Goal: Use online tool/utility: Utilize a website feature to perform a specific function

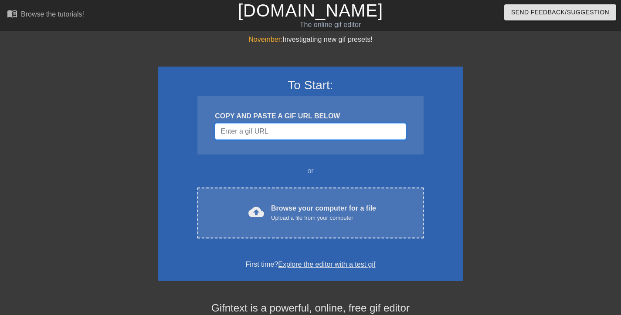
click at [267, 134] on input "Username" at bounding box center [310, 131] width 191 height 17
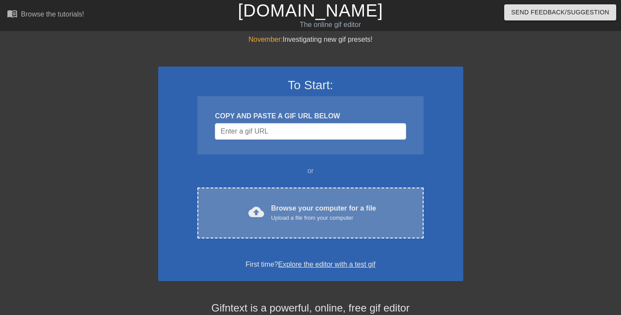
click at [307, 204] on div "Browse your computer for a file Upload a file from your computer" at bounding box center [323, 213] width 105 height 19
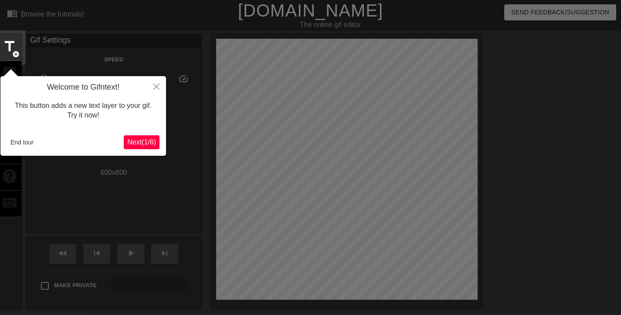
click at [139, 139] on span "Next ( 1 / 6 )" at bounding box center [141, 142] width 29 height 7
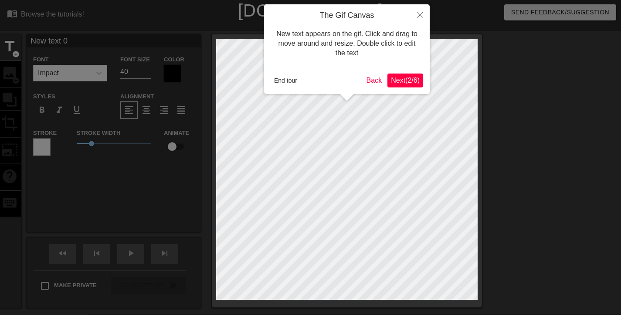
click at [405, 87] on button "Next ( 2 / 6 )" at bounding box center [405, 81] width 36 height 14
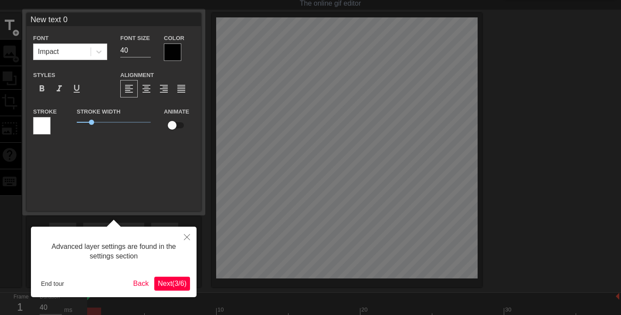
click at [180, 280] on span "Next ( 3 / 6 )" at bounding box center [172, 283] width 29 height 7
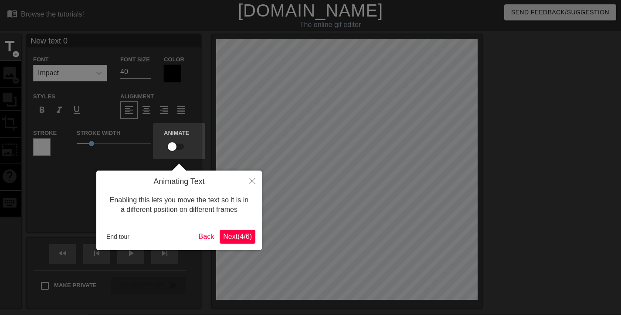
click at [240, 238] on span "Next ( 4 / 6 )" at bounding box center [237, 236] width 29 height 7
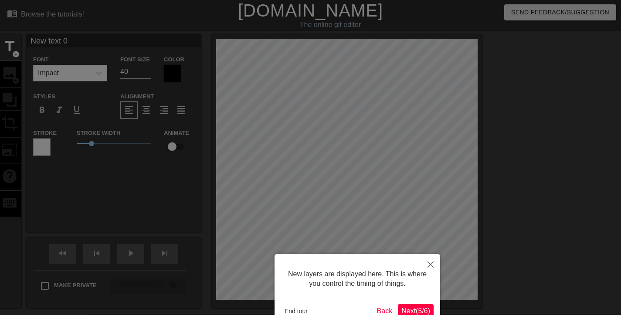
scroll to position [53, 0]
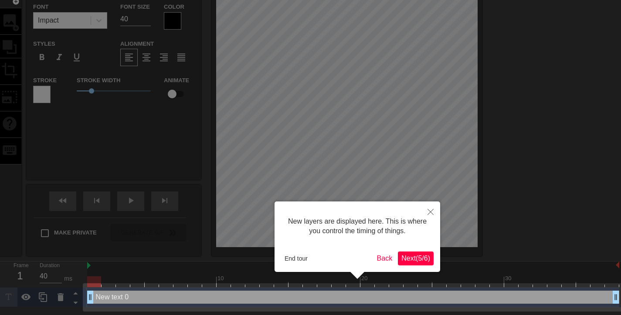
click at [407, 253] on button "Next ( 5 / 6 )" at bounding box center [416, 259] width 36 height 14
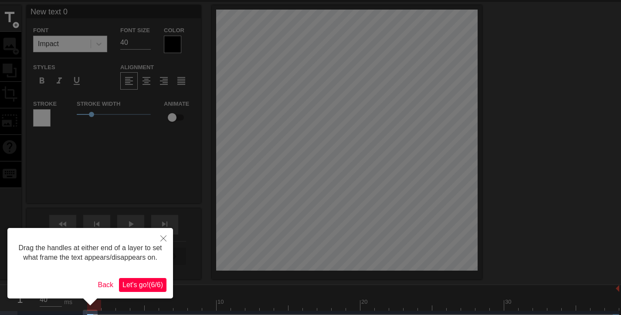
scroll to position [44, 0]
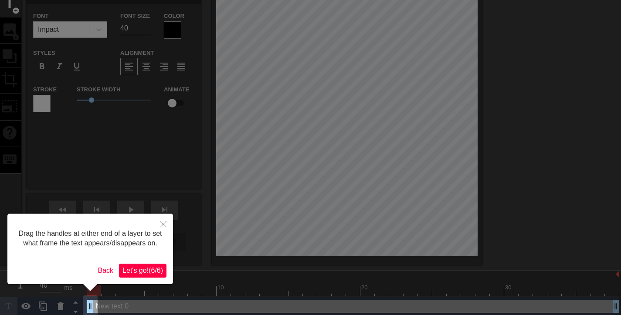
click at [151, 271] on span "Let's go! ( 6 / 6 )" at bounding box center [142, 270] width 41 height 7
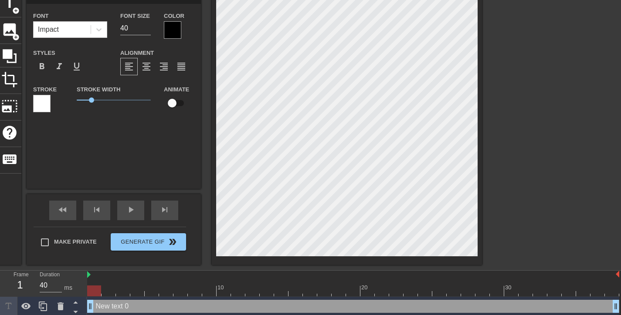
scroll to position [1, 3]
drag, startPoint x: 205, startPoint y: 220, endPoint x: 543, endPoint y: 71, distance: 369.5
click at [543, 71] on div at bounding box center [557, 121] width 131 height 261
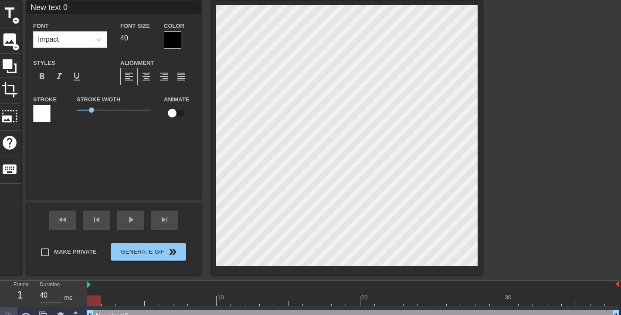
scroll to position [0, 0]
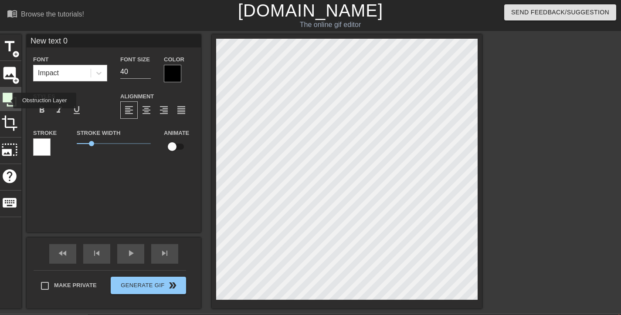
click at [7, 101] on icon at bounding box center [10, 100] width 14 height 14
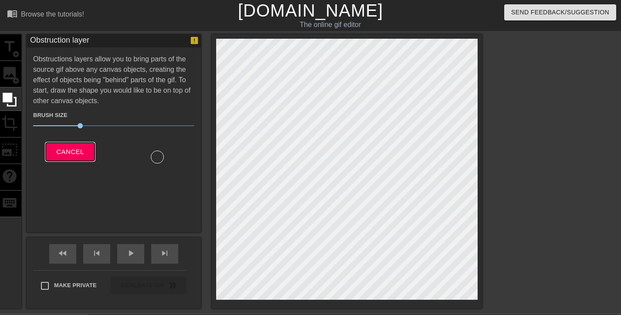
click at [69, 150] on span "Cancel" at bounding box center [69, 151] width 27 height 11
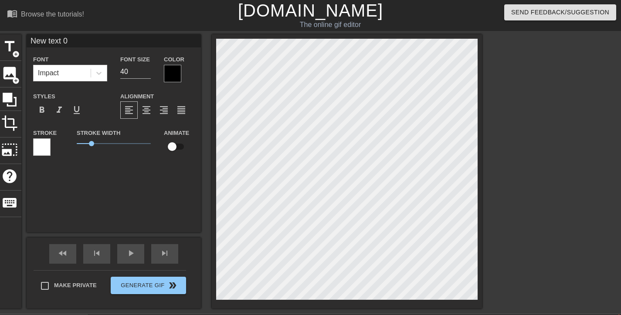
scroll to position [1, 1]
click at [585, 213] on div "title add_circle image add_circle crop photo_size_select_large help keyboard Ne…" at bounding box center [310, 171] width 621 height 275
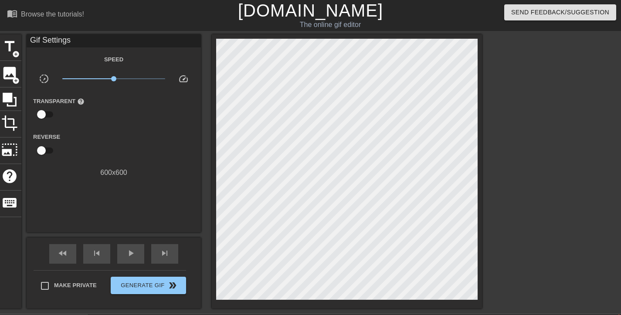
click at [553, 194] on div at bounding box center [557, 164] width 131 height 261
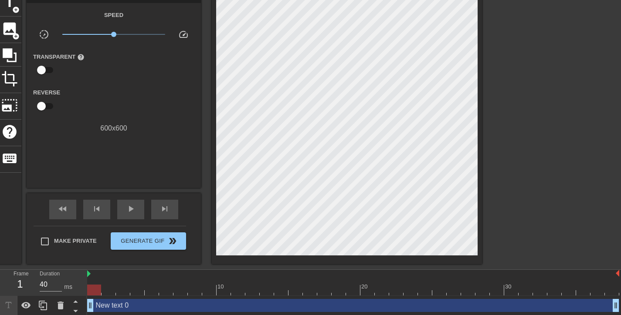
scroll to position [47, 0]
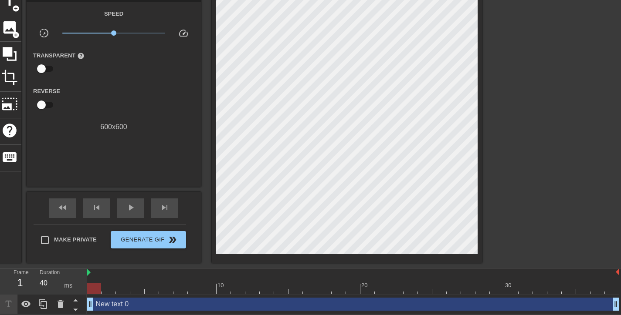
drag, startPoint x: 92, startPoint y: 306, endPoint x: 94, endPoint y: 301, distance: 5.5
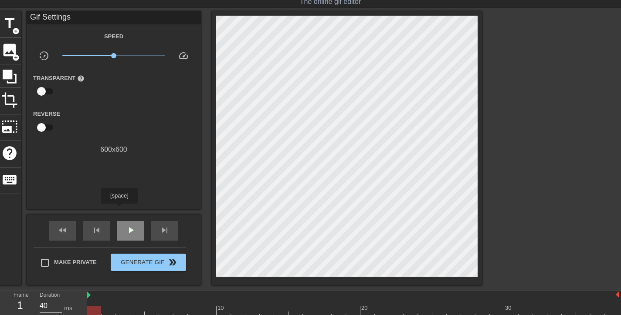
scroll to position [0, 0]
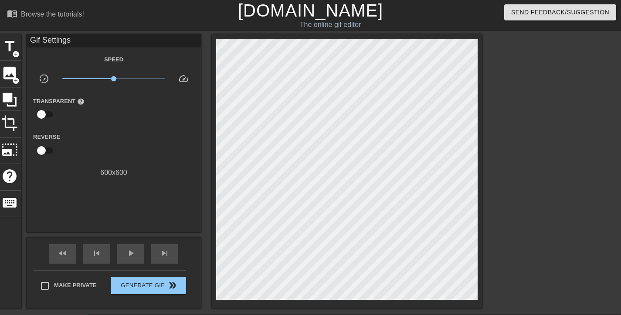
click at [24, 109] on div "title add_circle image add_circle crop photo_size_select_large help keyboard Gi…" at bounding box center [240, 171] width 484 height 275
click at [13, 70] on span "image" at bounding box center [9, 73] width 17 height 17
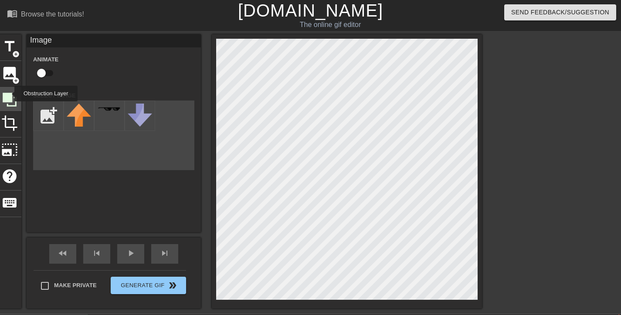
click at [9, 94] on icon at bounding box center [10, 100] width 14 height 14
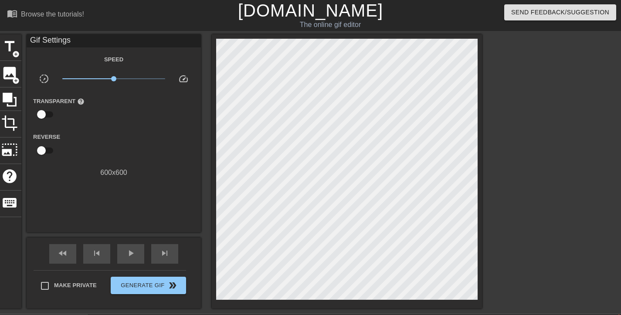
click at [592, 169] on div at bounding box center [557, 164] width 131 height 261
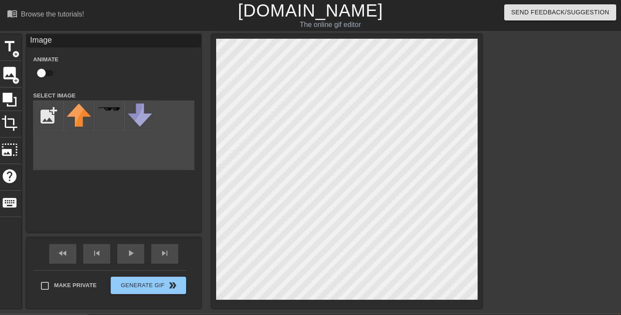
click at [595, 177] on div "title add_circle image add_circle crop photo_size_select_large help keyboard Im…" at bounding box center [310, 171] width 621 height 275
click at [592, 173] on div at bounding box center [557, 164] width 131 height 261
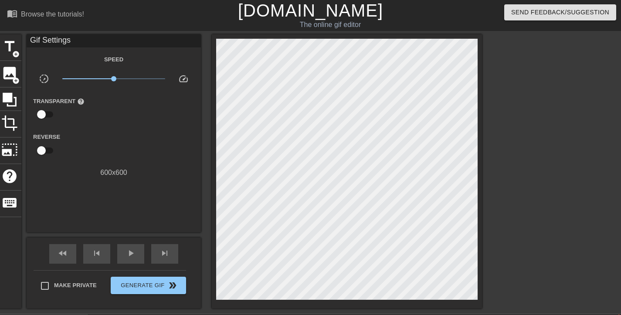
scroll to position [86, 0]
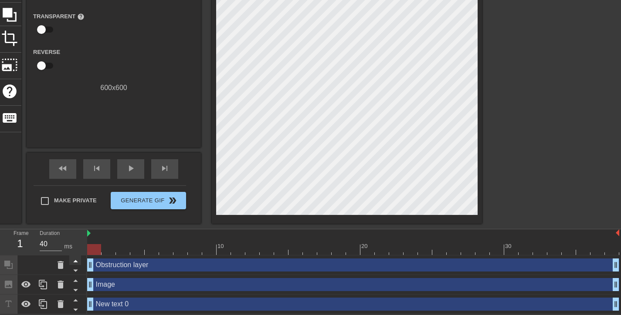
drag, startPoint x: 91, startPoint y: 266, endPoint x: 69, endPoint y: 257, distance: 23.5
click at [69, 257] on div "Frame 1 Duration 40 ms 10 20 30 Obstruction layer drag_handle drag_handle Image…" at bounding box center [310, 272] width 621 height 85
drag, startPoint x: 107, startPoint y: 288, endPoint x: 60, endPoint y: 284, distance: 47.7
click at [60, 284] on icon at bounding box center [61, 285] width 6 height 8
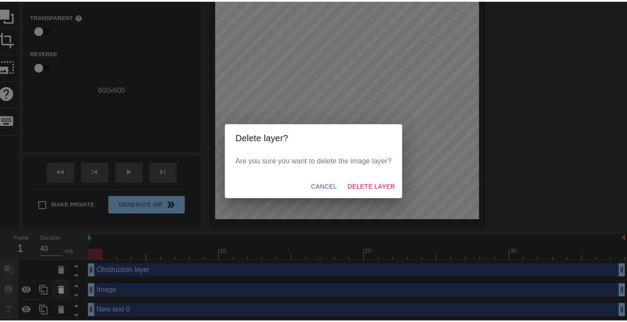
scroll to position [79, 0]
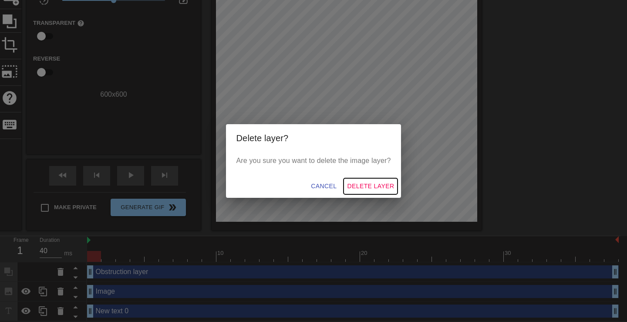
click at [383, 185] on span "Delete Layer" at bounding box center [370, 186] width 47 height 11
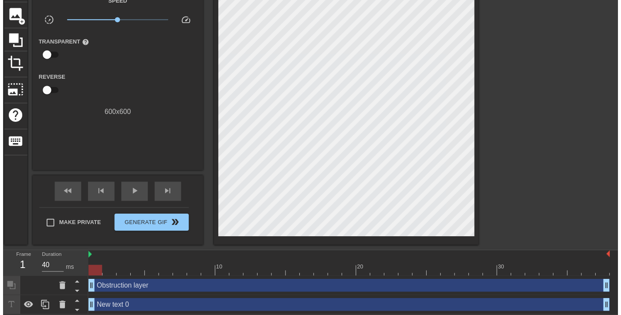
scroll to position [66, 0]
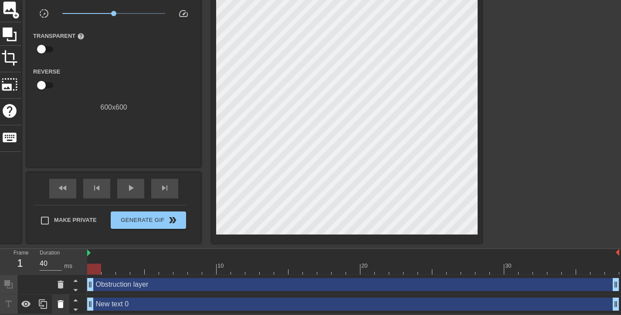
click at [58, 305] on icon at bounding box center [61, 305] width 6 height 8
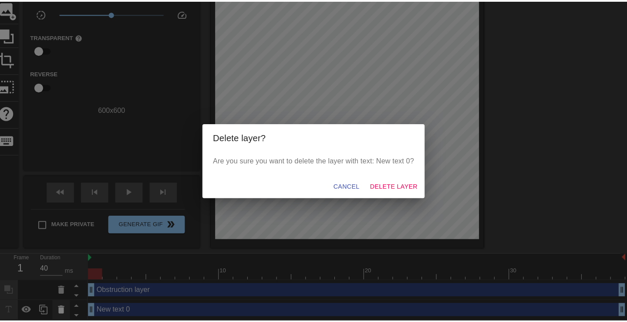
scroll to position [60, 0]
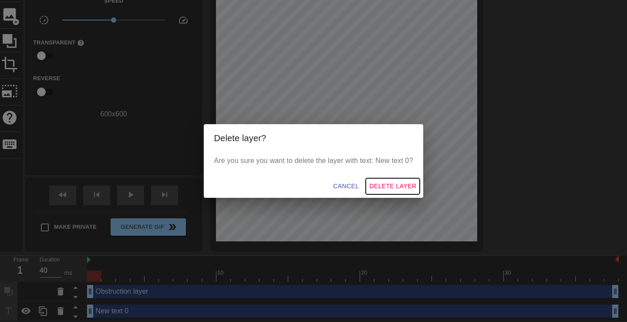
click at [374, 184] on span "Delete Layer" at bounding box center [393, 186] width 47 height 11
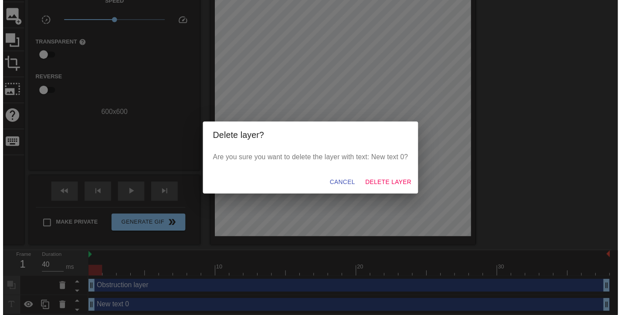
scroll to position [47, 0]
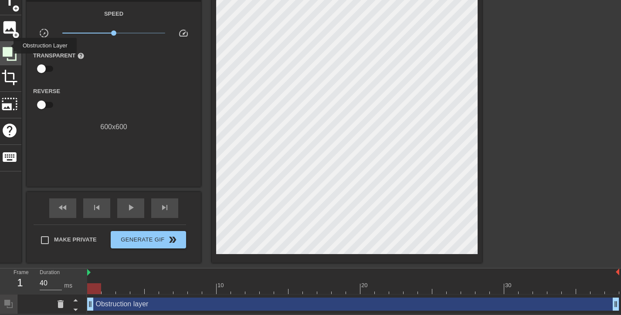
click at [8, 47] on icon at bounding box center [10, 54] width 14 height 14
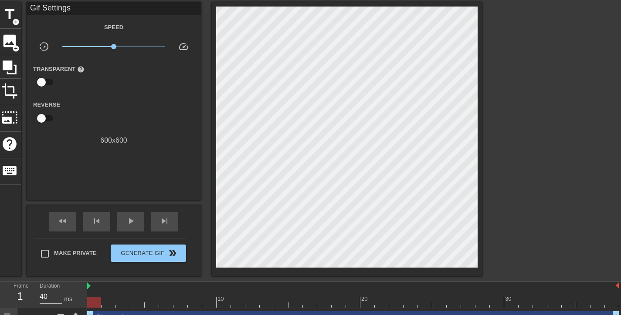
scroll to position [66, 0]
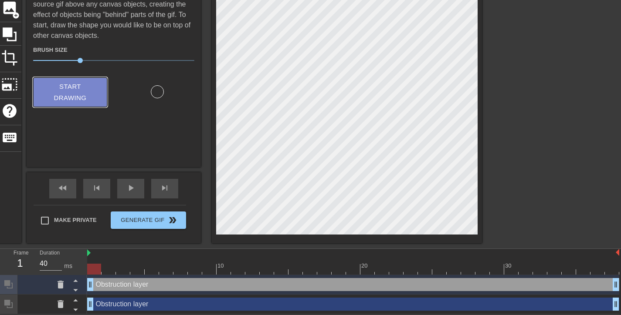
click at [73, 90] on span "Start Drawing" at bounding box center [70, 92] width 53 height 23
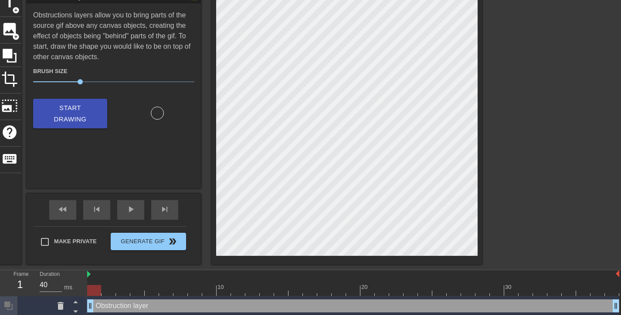
scroll to position [86, 0]
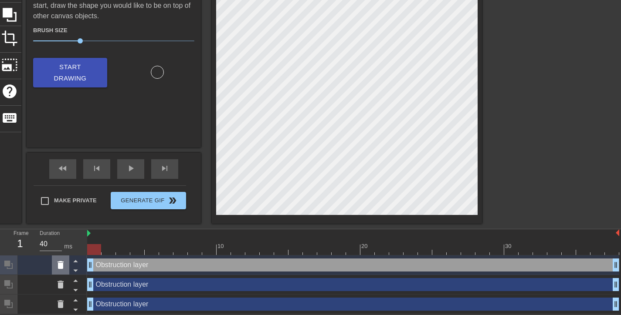
click at [62, 263] on icon at bounding box center [60, 265] width 10 height 10
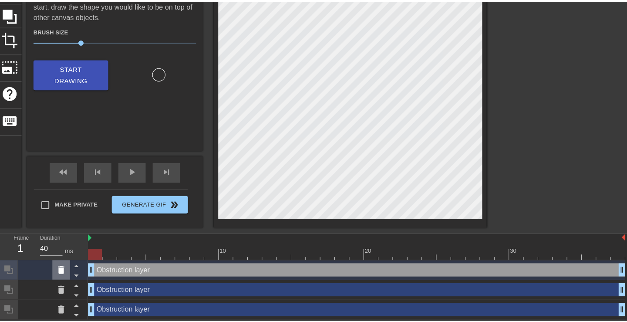
scroll to position [79, 0]
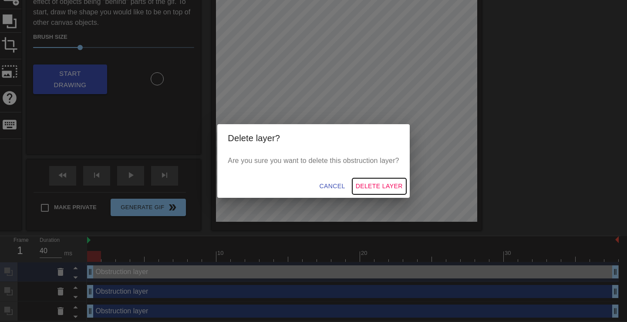
click at [372, 182] on span "Delete Layer" at bounding box center [379, 186] width 47 height 11
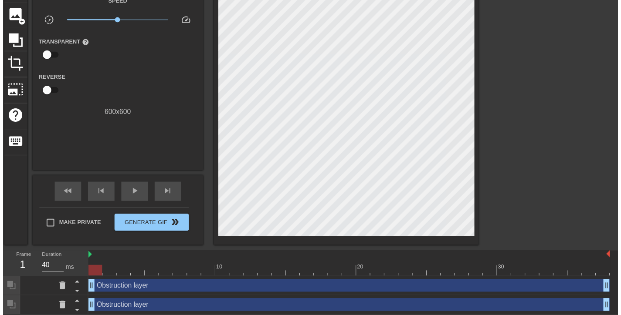
scroll to position [66, 0]
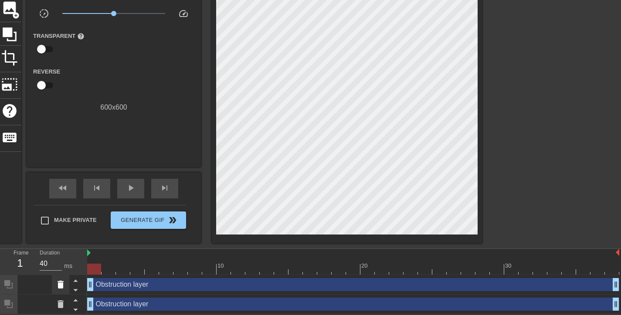
click at [53, 282] on div at bounding box center [60, 284] width 17 height 19
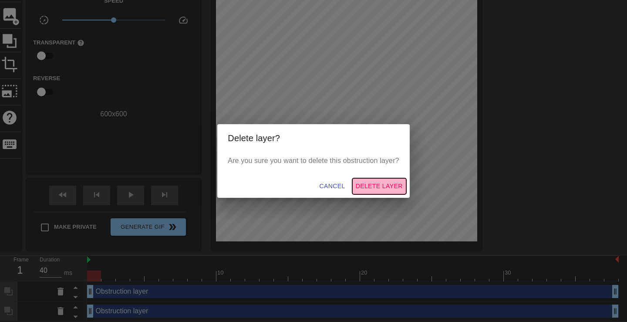
click at [390, 184] on span "Delete Layer" at bounding box center [379, 186] width 47 height 11
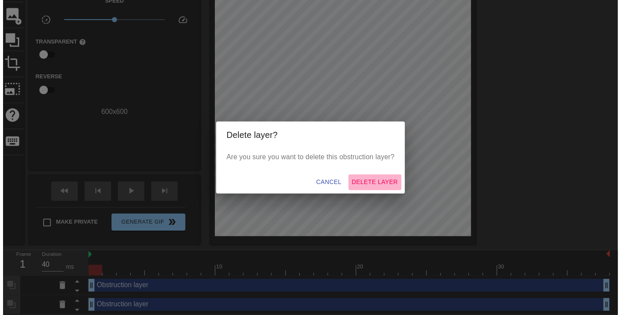
scroll to position [47, 0]
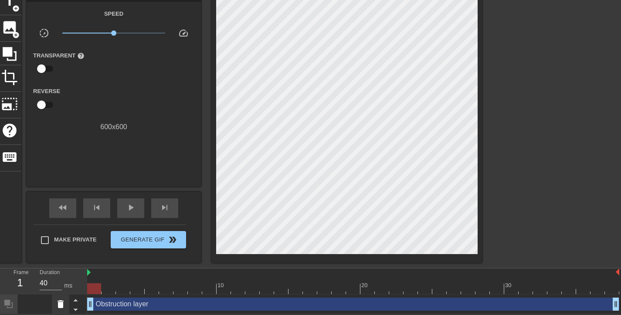
click at [65, 302] on icon at bounding box center [60, 304] width 10 height 10
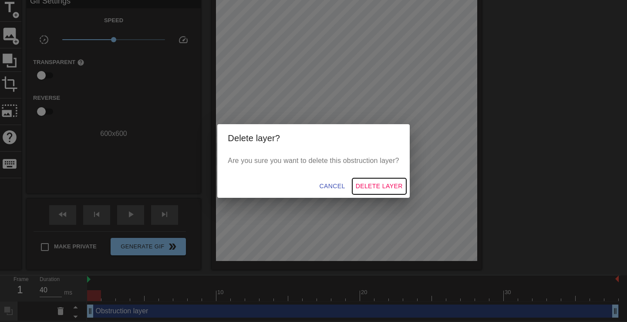
click at [370, 181] on span "Delete Layer" at bounding box center [379, 186] width 47 height 11
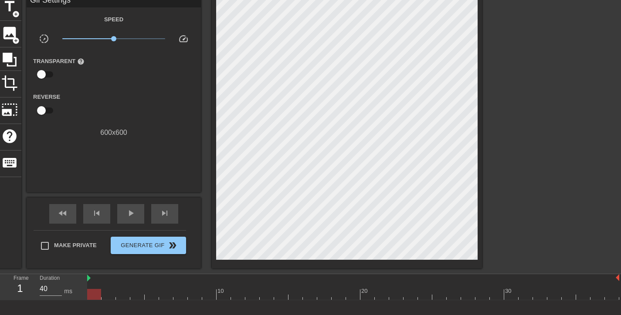
drag, startPoint x: 94, startPoint y: 294, endPoint x: 94, endPoint y: 289, distance: 4.4
click at [94, 289] on div at bounding box center [94, 294] width 14 height 11
